Goal: Task Accomplishment & Management: Manage account settings

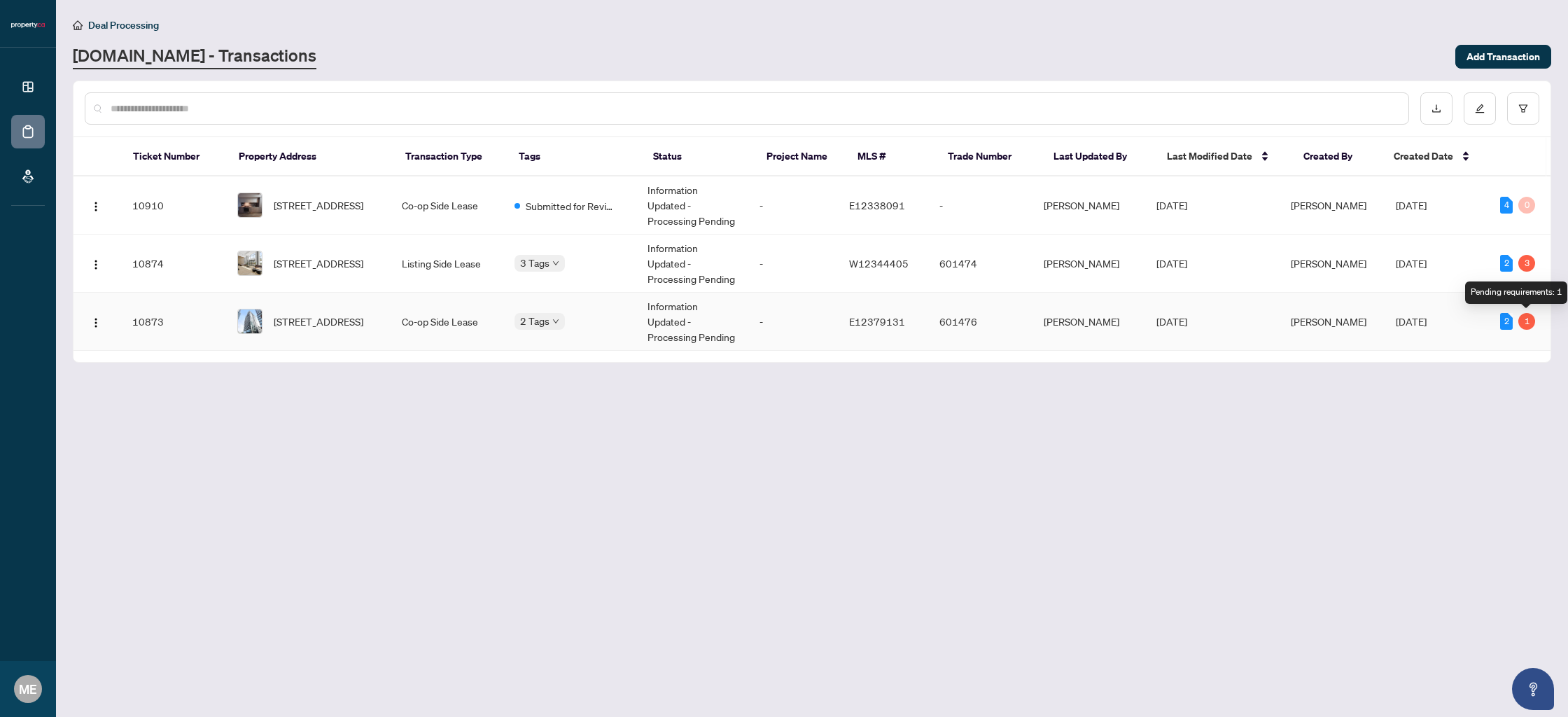
click at [1534, 320] on div "1" at bounding box center [1526, 321] width 17 height 17
click at [339, 320] on span "[STREET_ADDRESS]" at bounding box center [318, 321] width 90 height 15
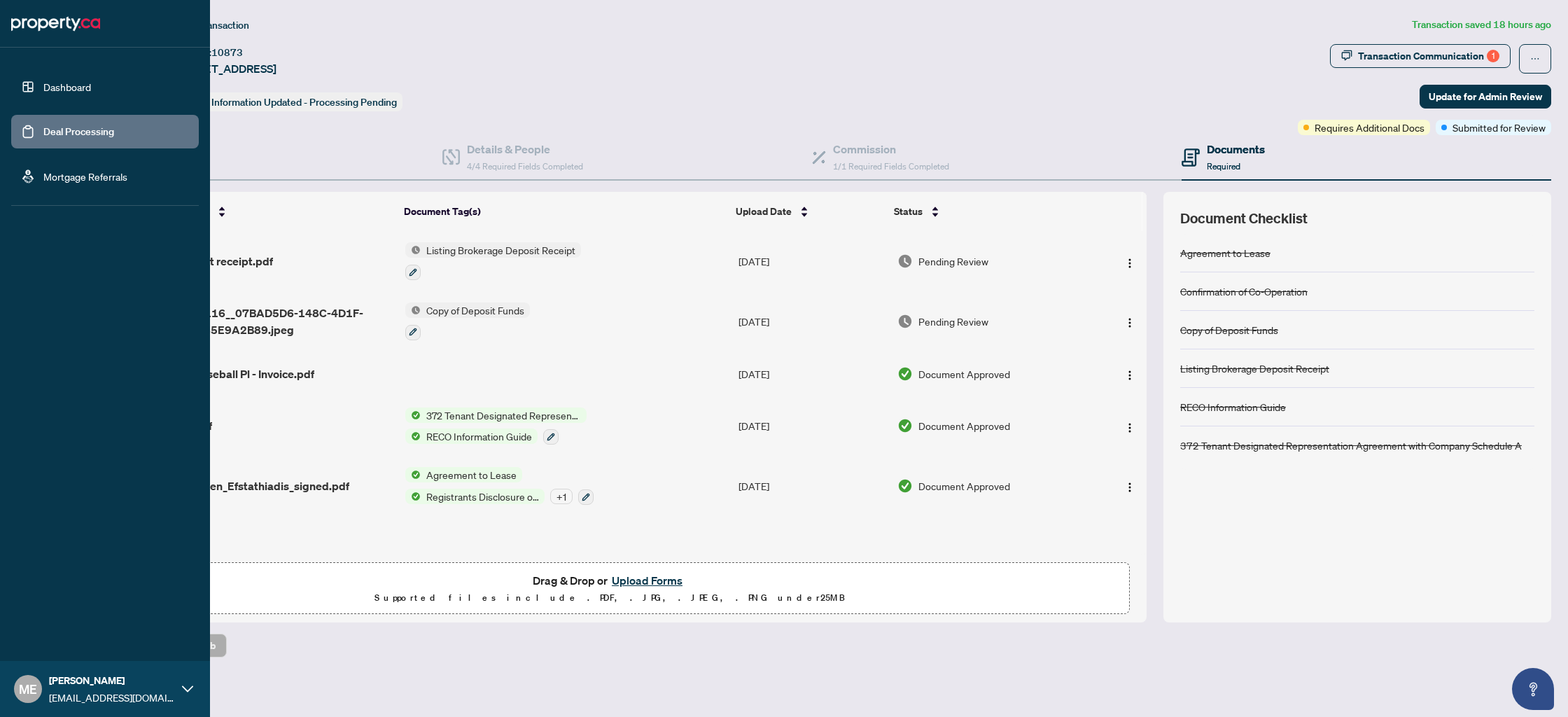
click at [68, 125] on link "Deal Processing" at bounding box center [79, 131] width 71 height 12
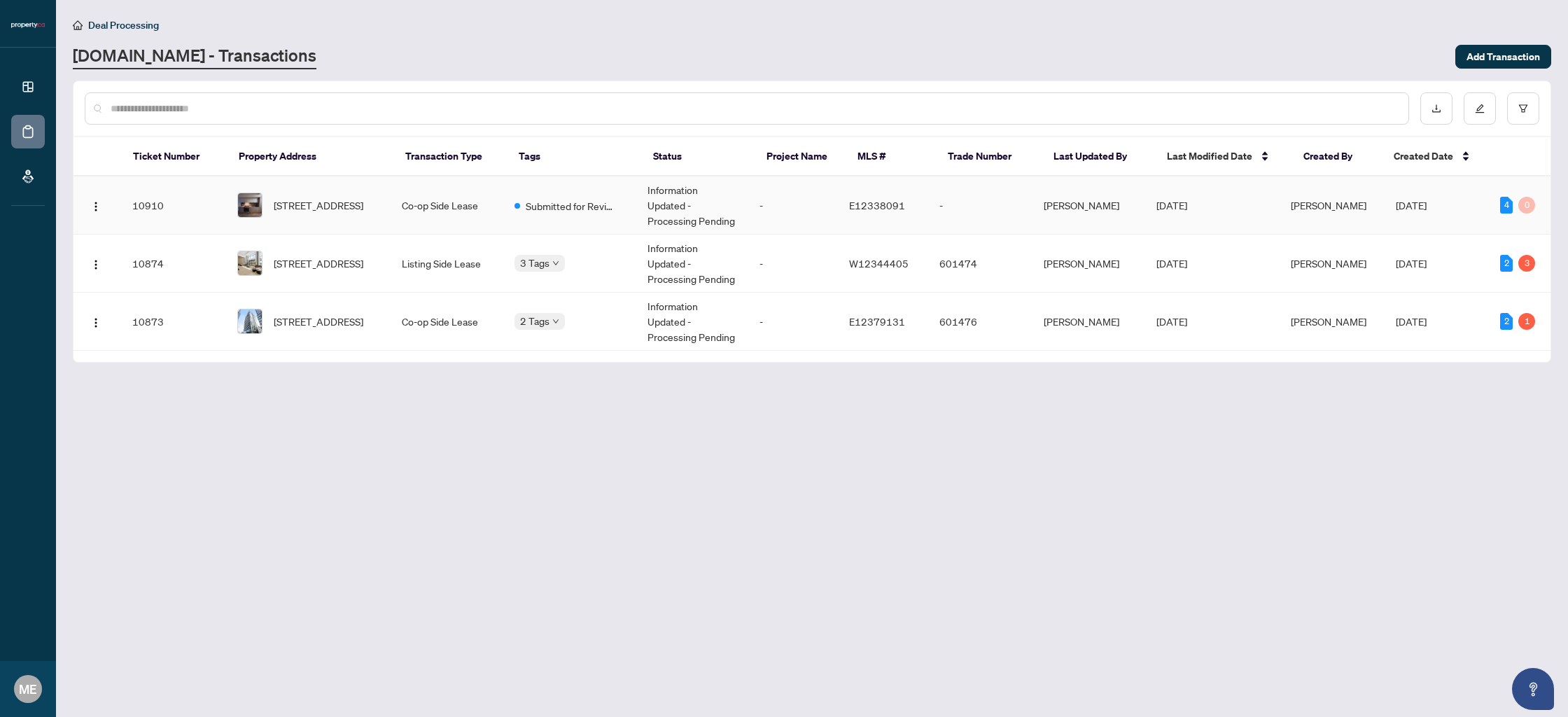
click at [823, 214] on td "-" at bounding box center [792, 205] width 90 height 58
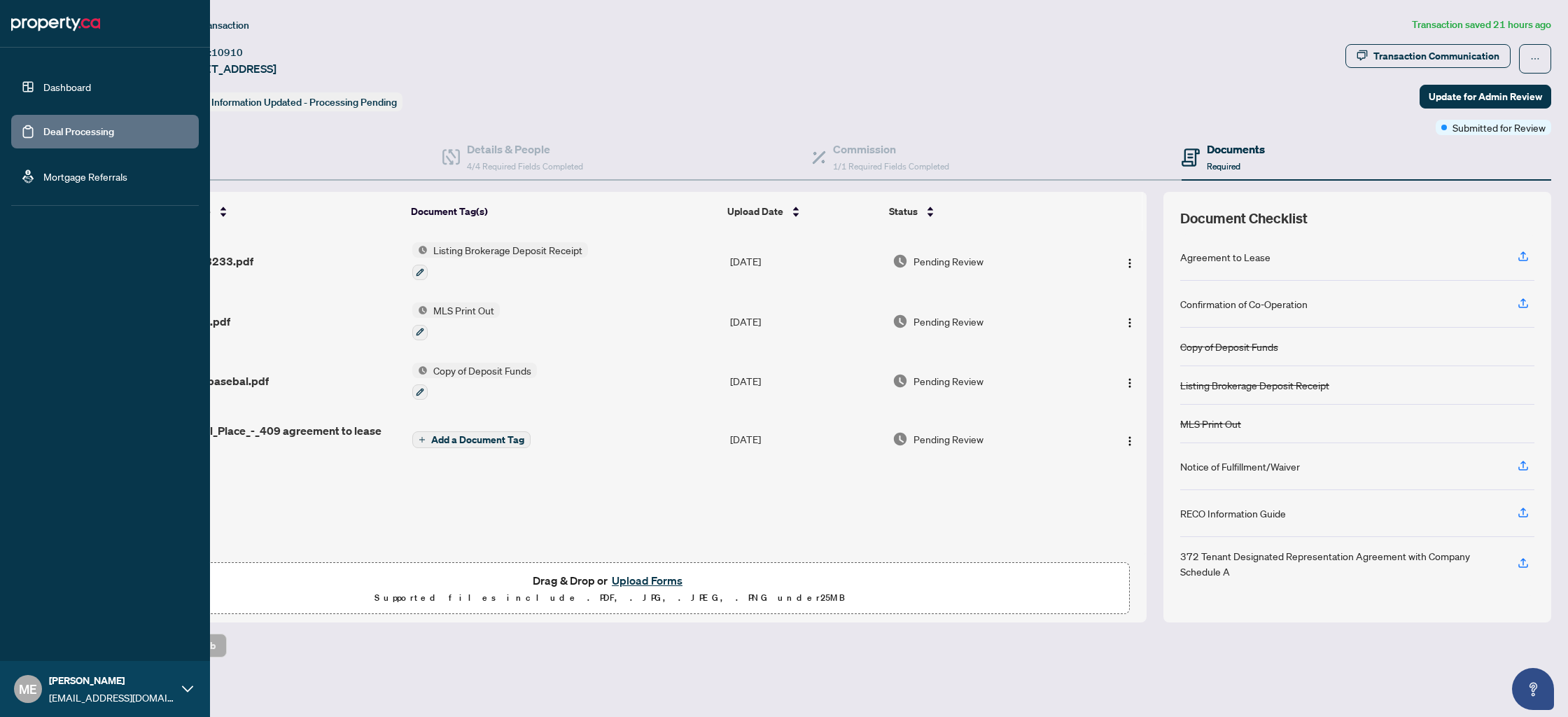
click at [55, 130] on link "Deal Processing" at bounding box center [79, 131] width 71 height 12
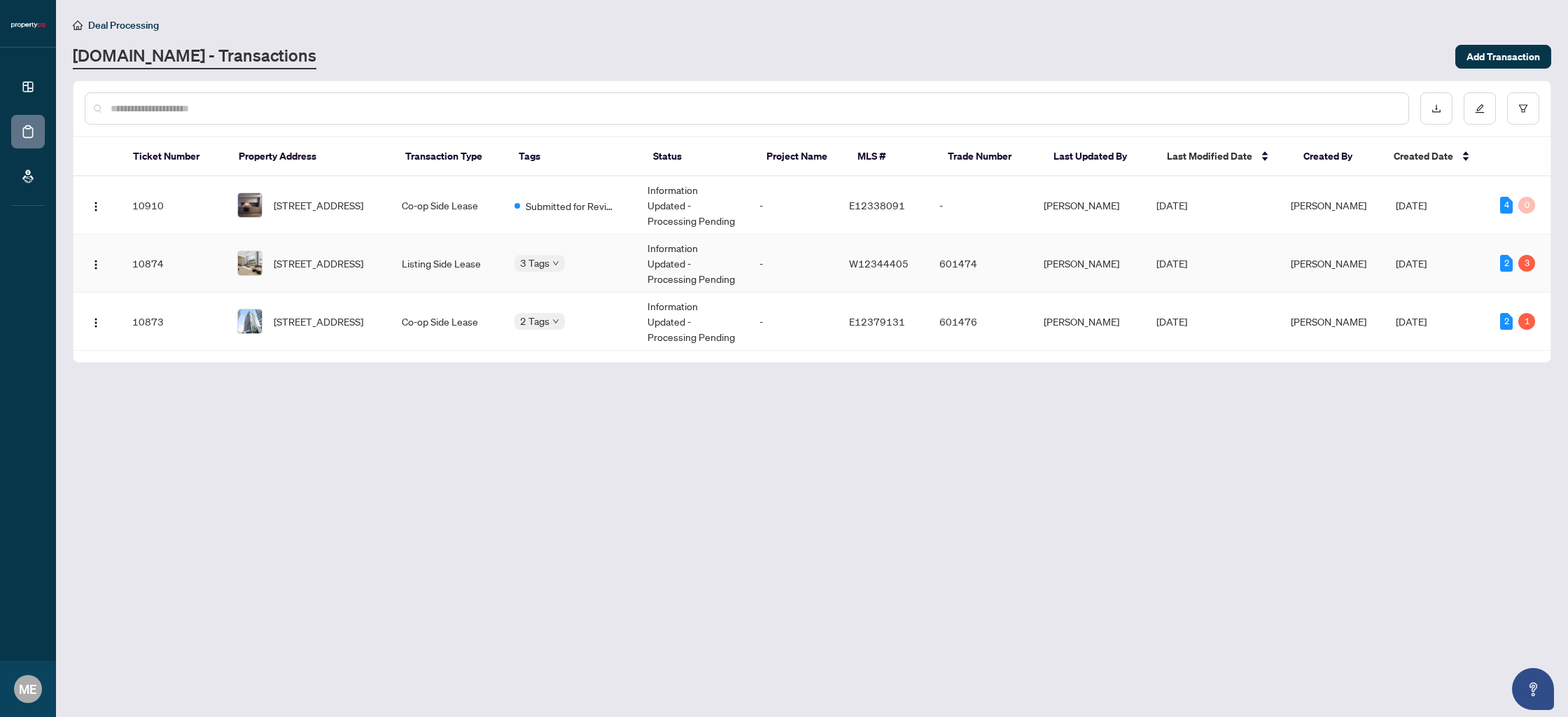
click at [854, 270] on td "W12344405" at bounding box center [883, 264] width 90 height 58
